Goal: Task Accomplishment & Management: Use online tool/utility

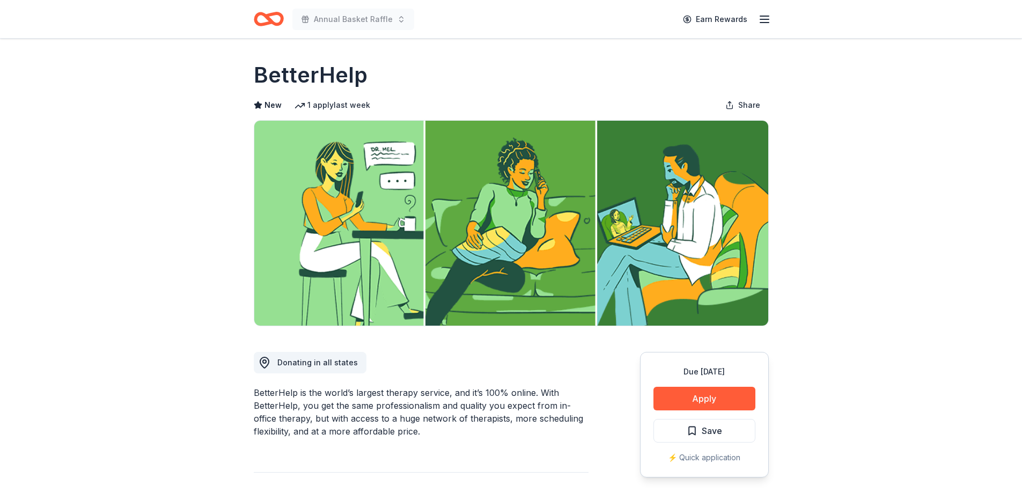
click at [724, 432] on button "Save" at bounding box center [704, 431] width 102 height 24
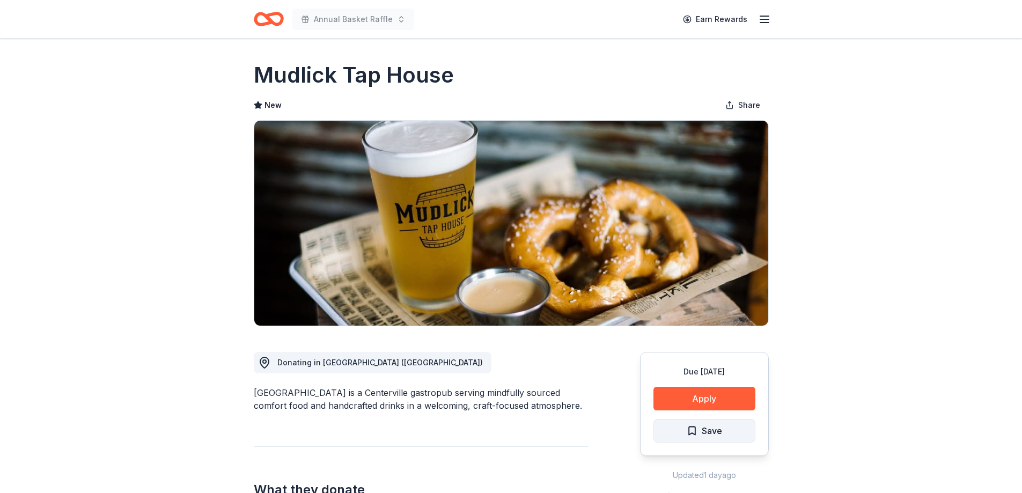
click at [731, 430] on button "Save" at bounding box center [704, 431] width 102 height 24
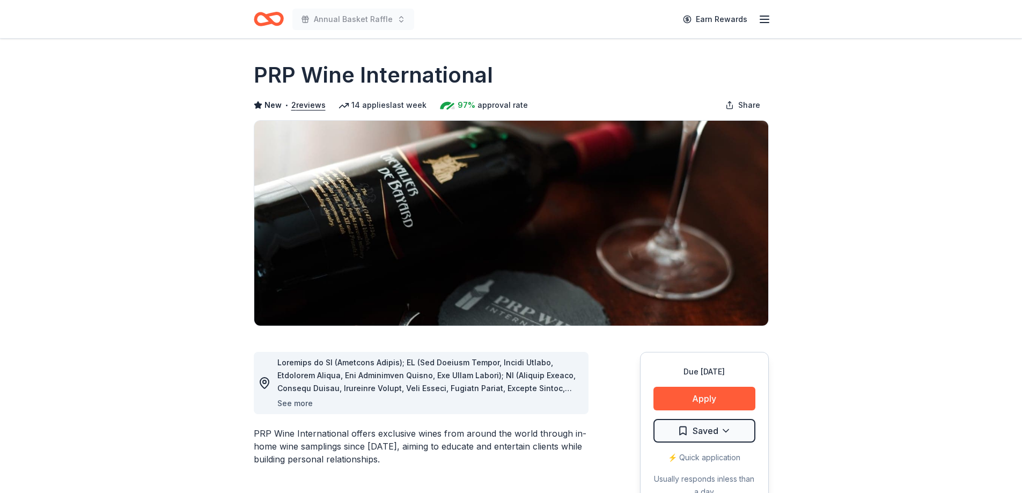
click at [282, 404] on button "See more" at bounding box center [294, 403] width 35 height 13
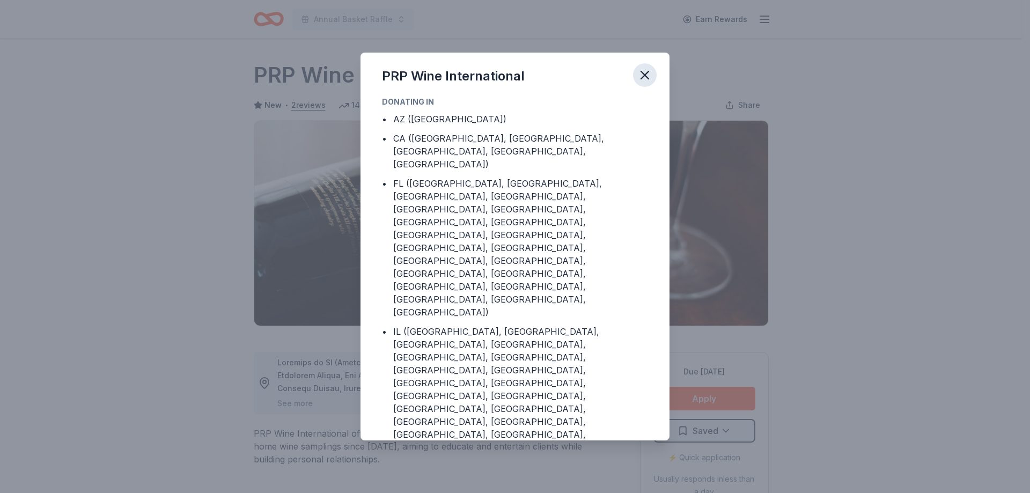
click at [646, 73] on icon "button" at bounding box center [644, 75] width 15 height 15
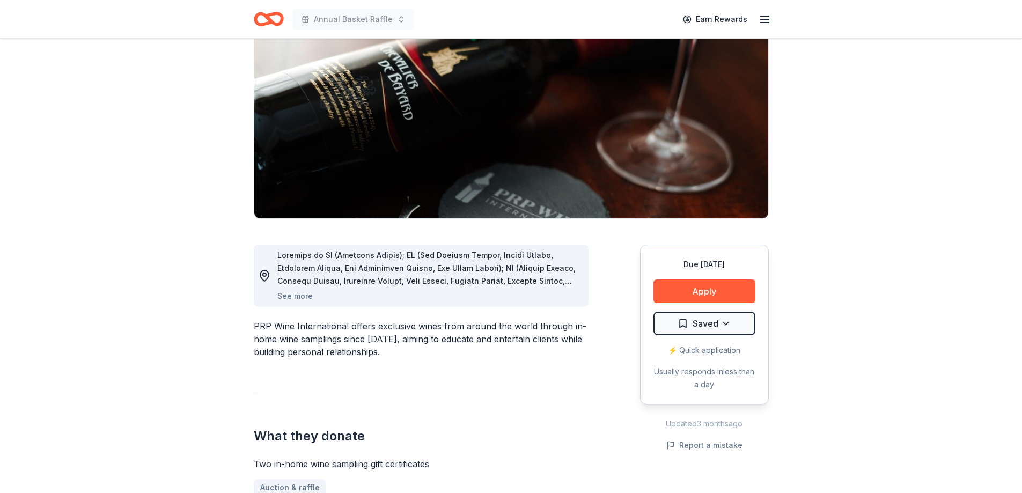
scroll to position [161, 0]
